Goal: Complete application form

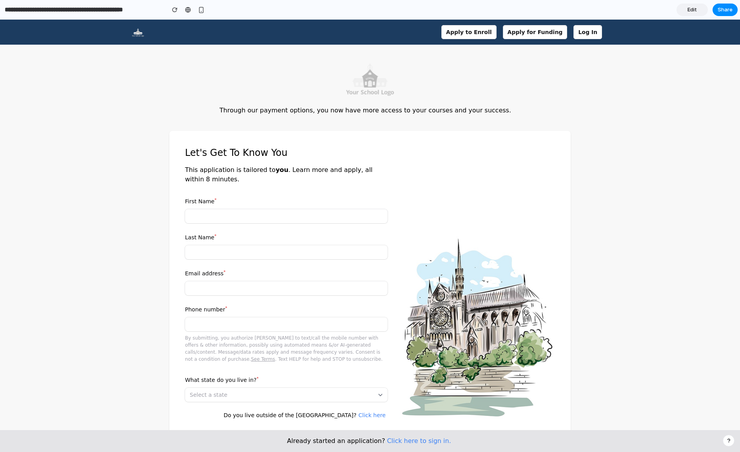
click at [505, 79] on div at bounding box center [370, 78] width 731 height 50
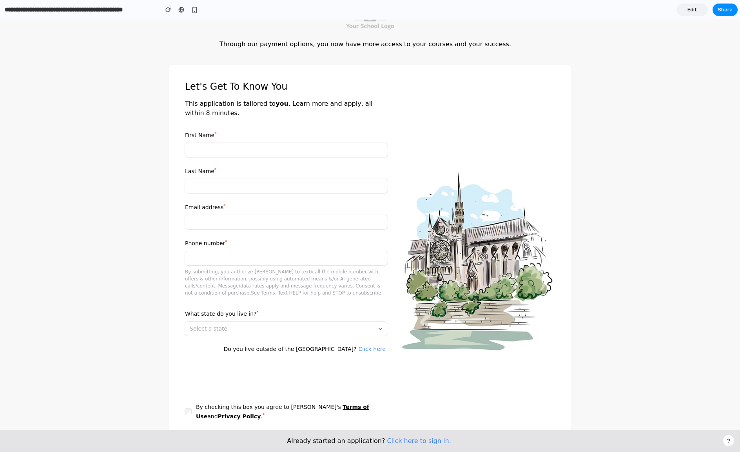
scroll to position [100, 0]
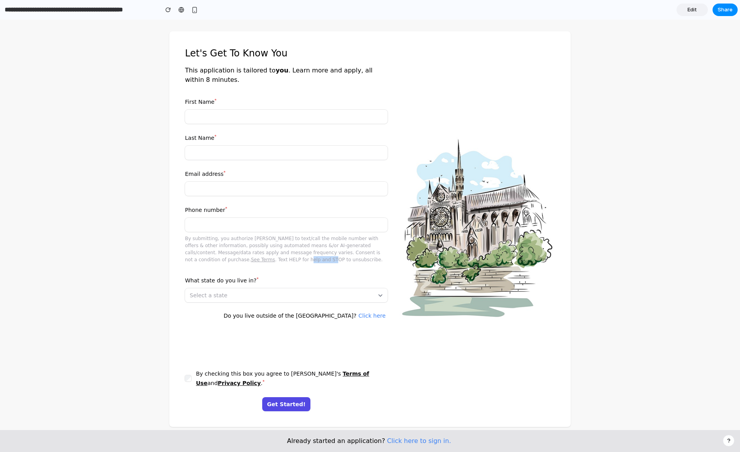
drag, startPoint x: 270, startPoint y: 257, endPoint x: 305, endPoint y: 259, distance: 35.3
click at [305, 259] on p "By submitting, you authorize Lumion to text/call the mobile number with offers …" at bounding box center [286, 249] width 203 height 28
drag, startPoint x: 342, startPoint y: 261, endPoint x: 315, endPoint y: 241, distance: 33.9
click at [315, 242] on p "By submitting, you authorize Lumion to text/call the mobile number with offers …" at bounding box center [286, 249] width 203 height 28
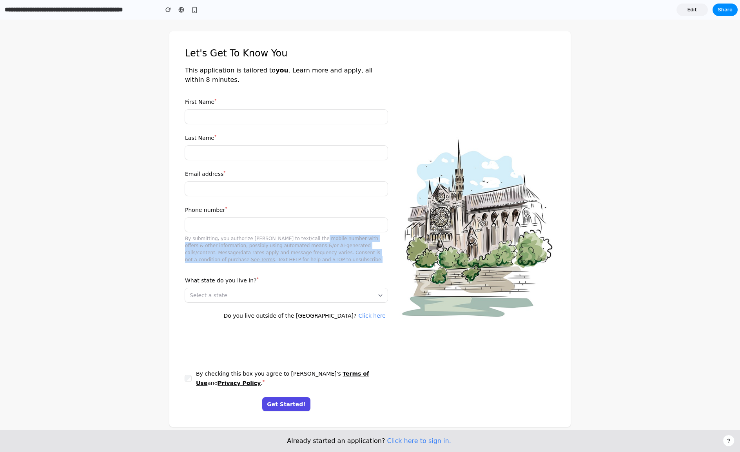
click at [315, 241] on p "By submitting, you authorize Lumion to text/call the mobile number with offers …" at bounding box center [286, 249] width 203 height 28
drag, startPoint x: 315, startPoint y: 241, endPoint x: 332, endPoint y: 267, distance: 31.1
click at [332, 267] on div "First Name * Last Name * Email address * Phone number * By submitting, you auth…" at bounding box center [286, 242] width 203 height 291
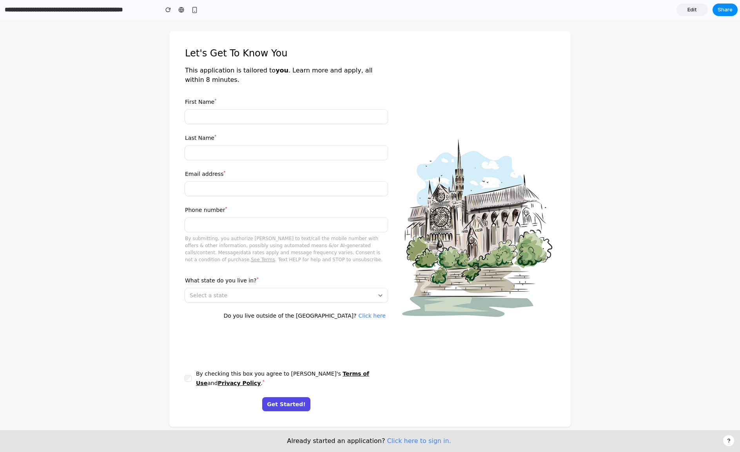
click at [121, 91] on div "Through our payment options, you now have more access to your courses and your …" at bounding box center [370, 190] width 731 height 474
